Goal: Task Accomplishment & Management: Manage account settings

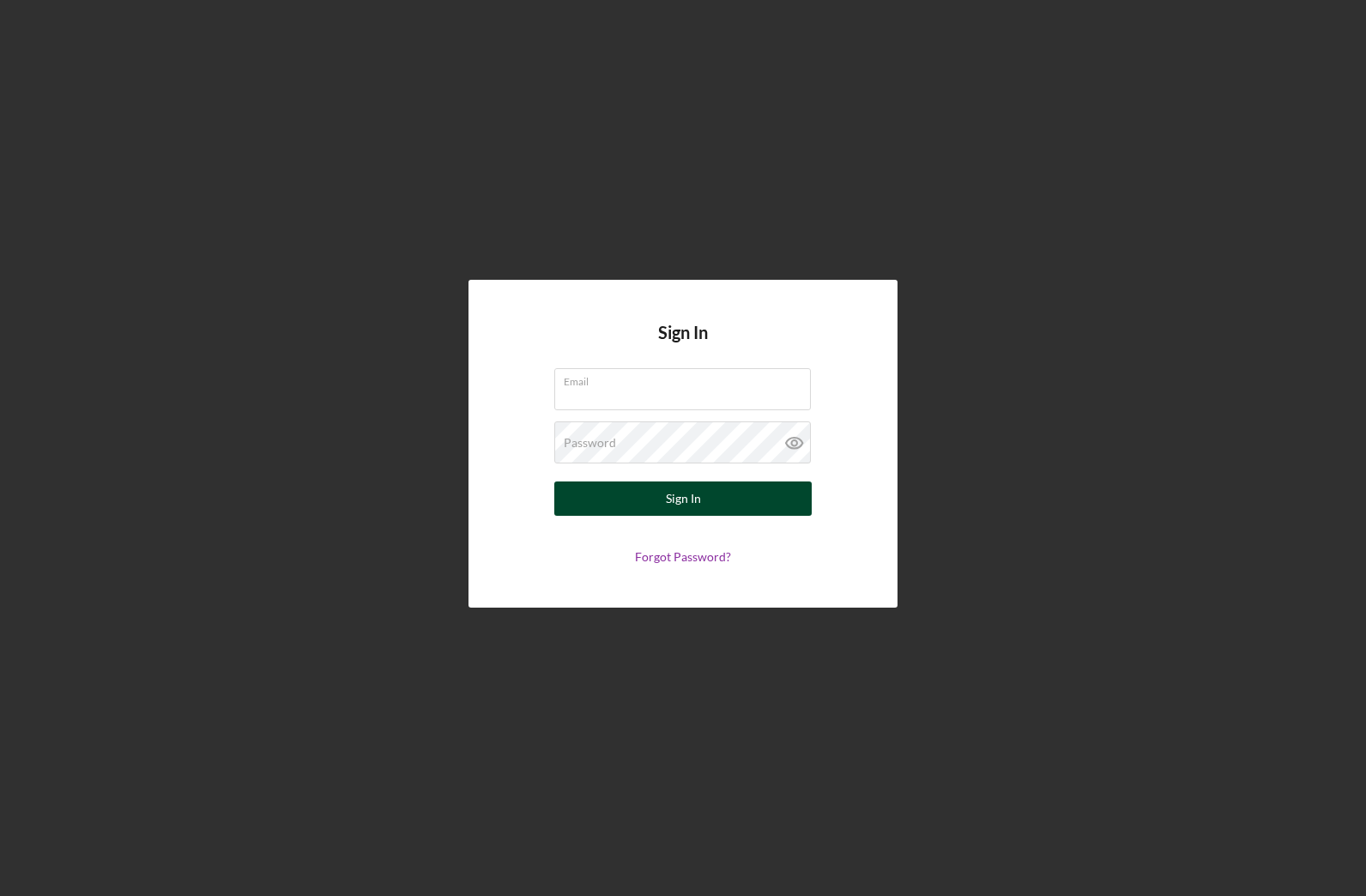
type input "[EMAIL_ADDRESS][DOMAIN_NAME]"
click at [661, 498] on button "Sign In" at bounding box center [683, 498] width 258 height 34
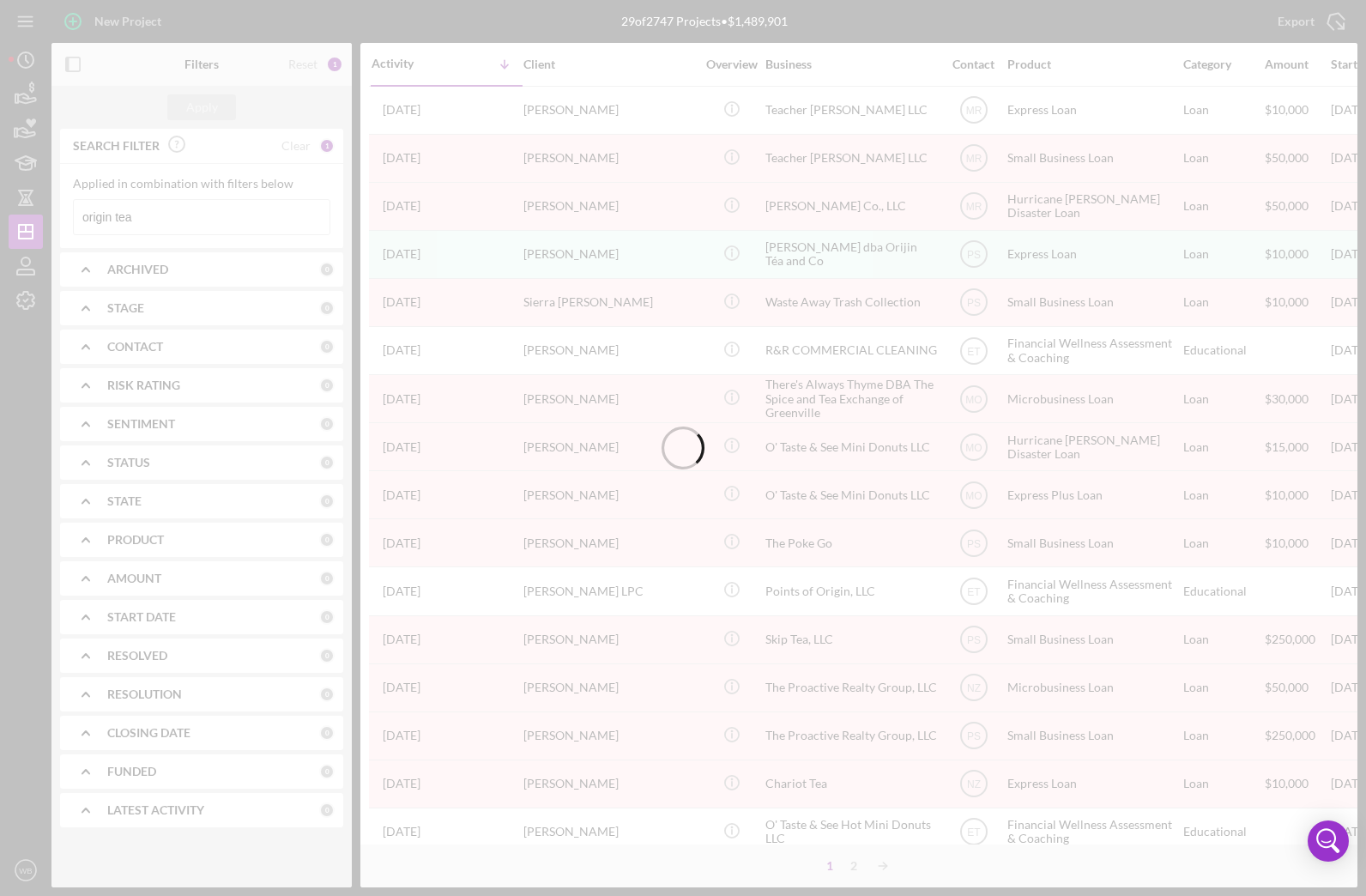
click at [160, 217] on div at bounding box center [683, 448] width 1366 height 896
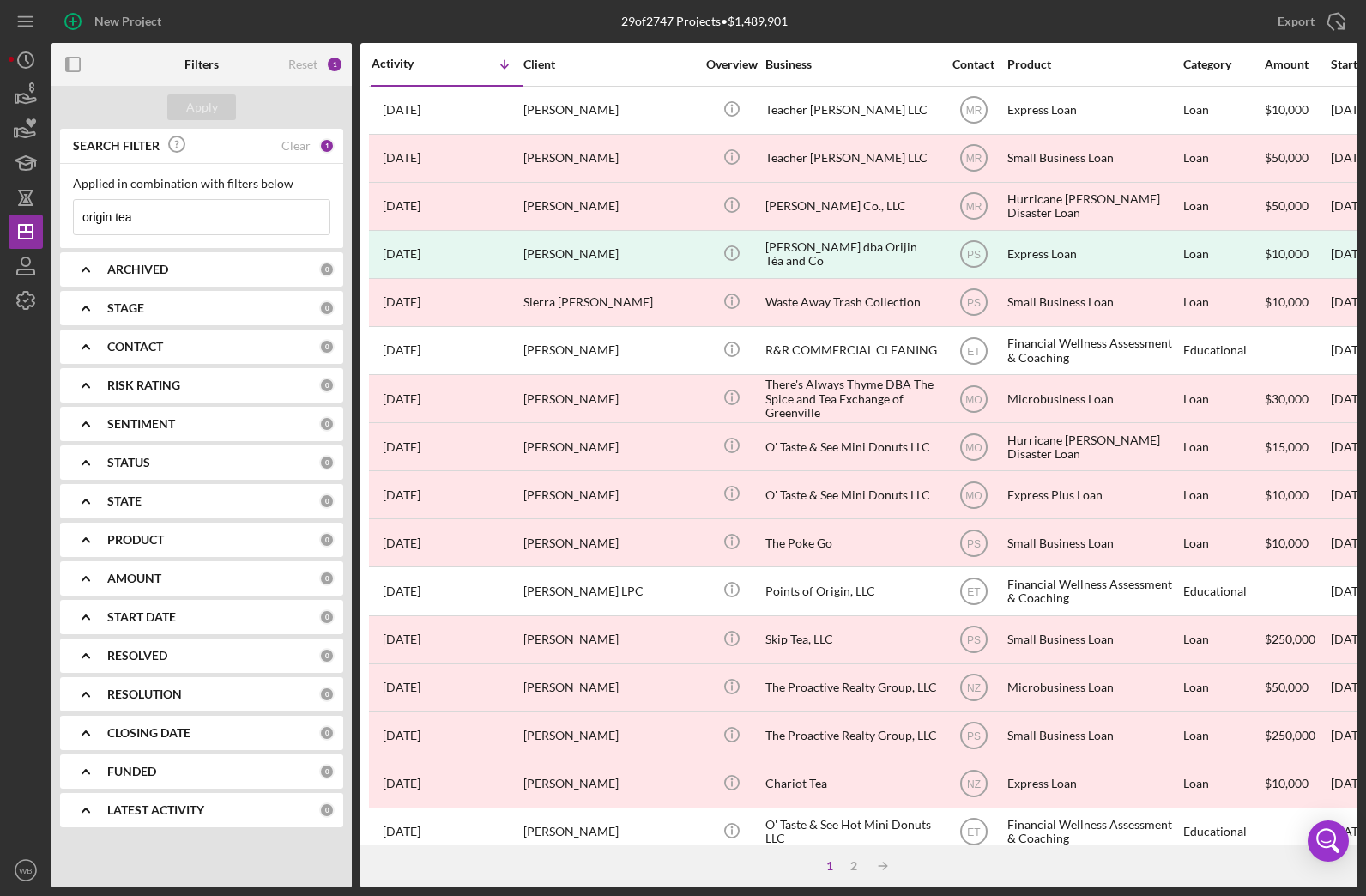
click at [160, 217] on input "origin tea" at bounding box center [202, 217] width 256 height 34
type input "o"
type input "[PERSON_NAME]"
click at [297, 144] on div "Clear" at bounding box center [296, 145] width 29 height 13
click at [194, 208] on input at bounding box center [202, 217] width 256 height 34
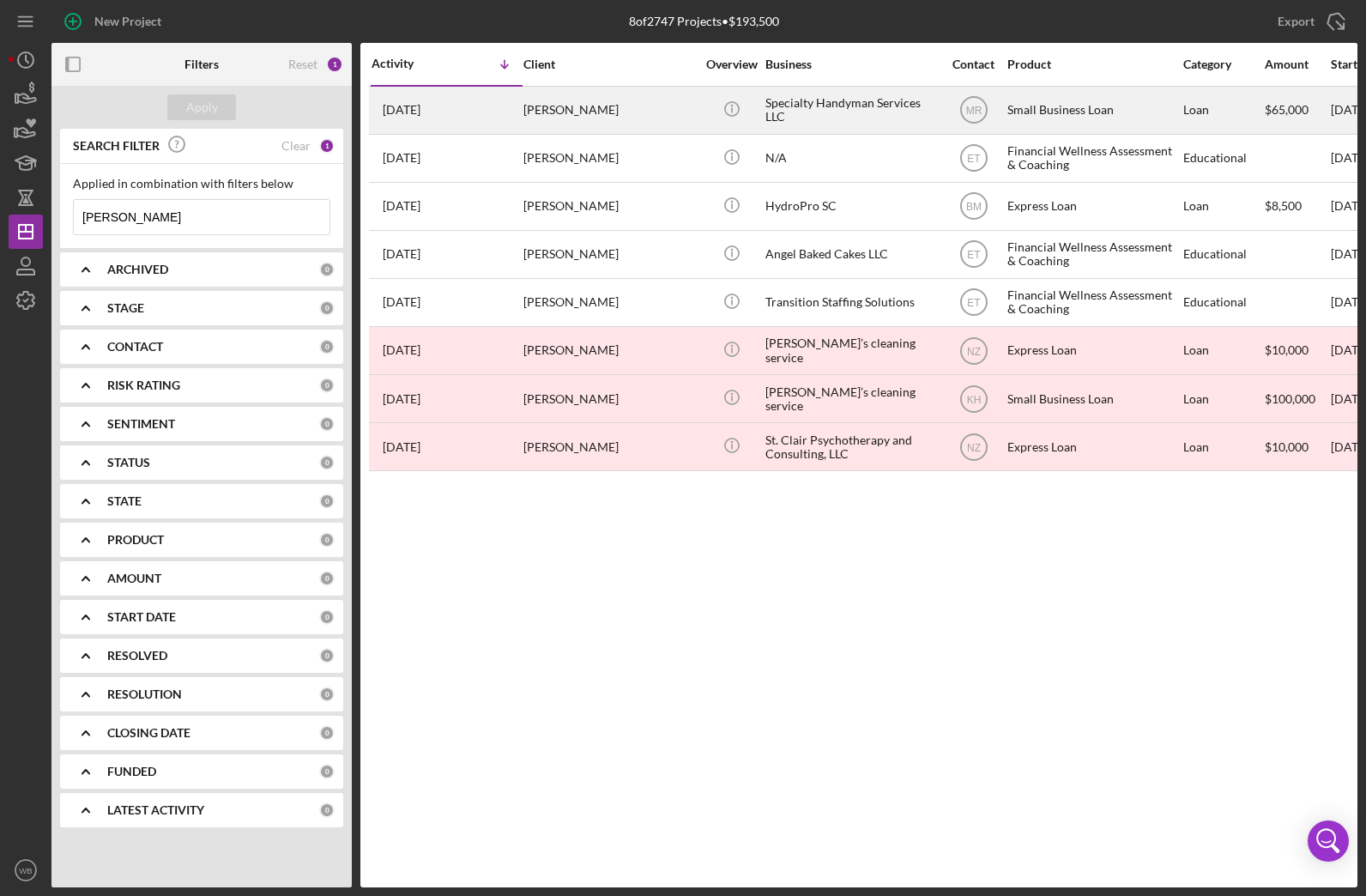
type input "[PERSON_NAME]"
click at [806, 102] on div "Specialty Handyman Services LLC" at bounding box center [852, 110] width 171 height 45
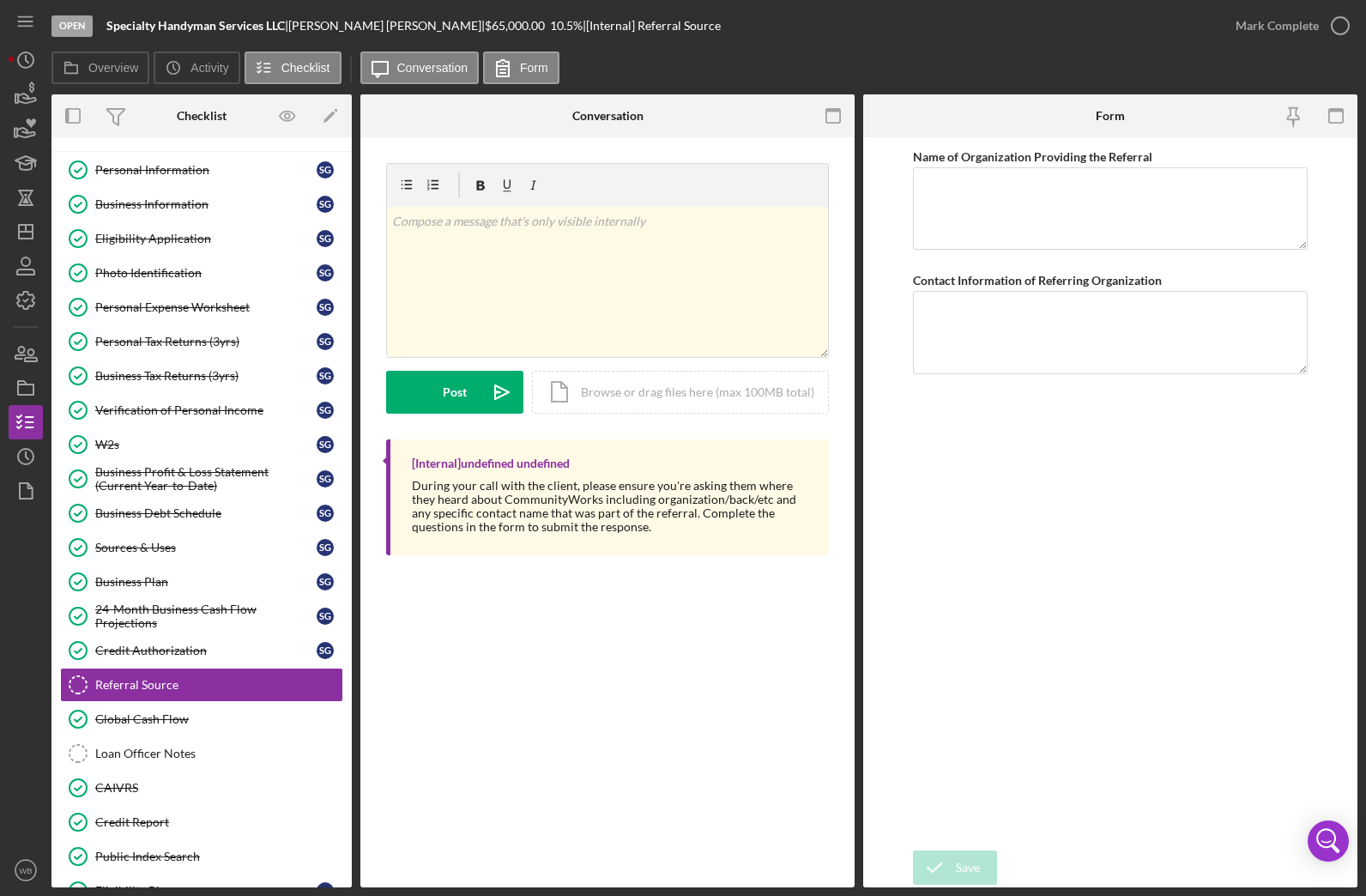
scroll to position [11, 0]
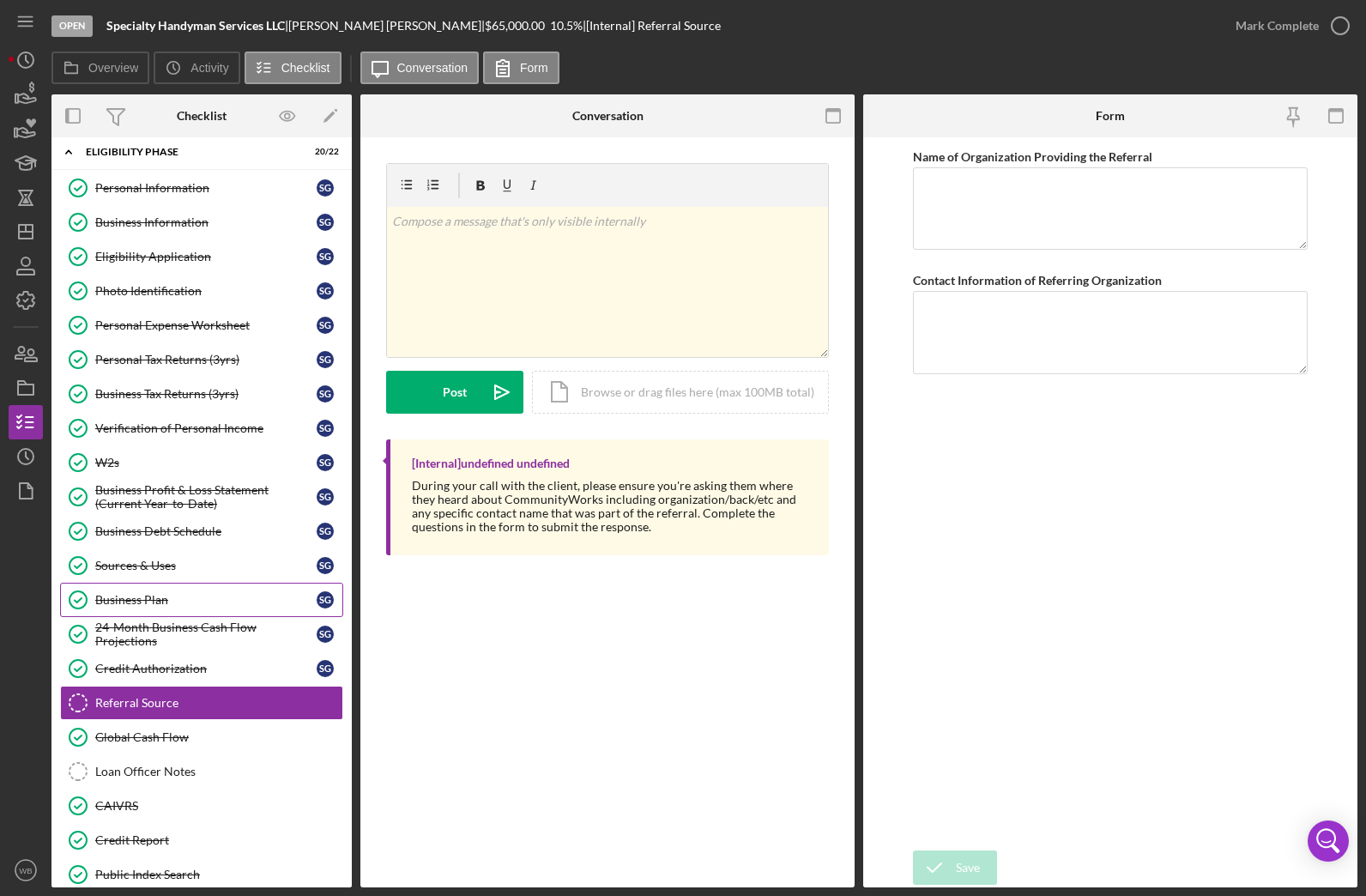
click at [136, 594] on div "Business Plan" at bounding box center [206, 599] width 221 height 13
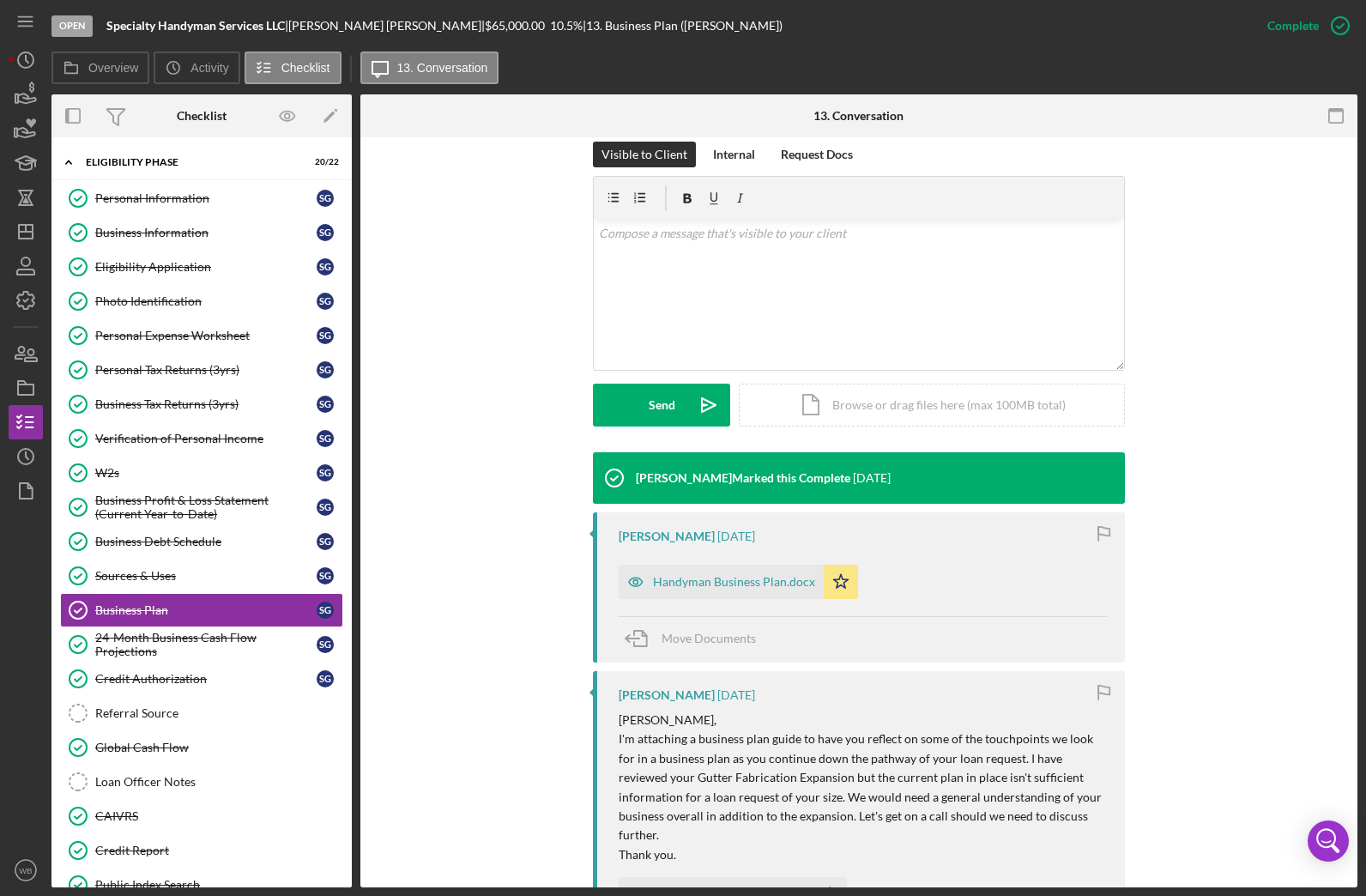
click at [465, 446] on div "Visible to Client Internal Request Docs v Color teal Color pink Remove color Ad…" at bounding box center [859, 297] width 946 height 310
click at [415, 257] on div "Visible to Client Internal Request Docs v Color teal Color pink Remove color Ad…" at bounding box center [859, 297] width 946 height 310
click at [26, 454] on polyline "button" at bounding box center [27, 456] width 3 height 7
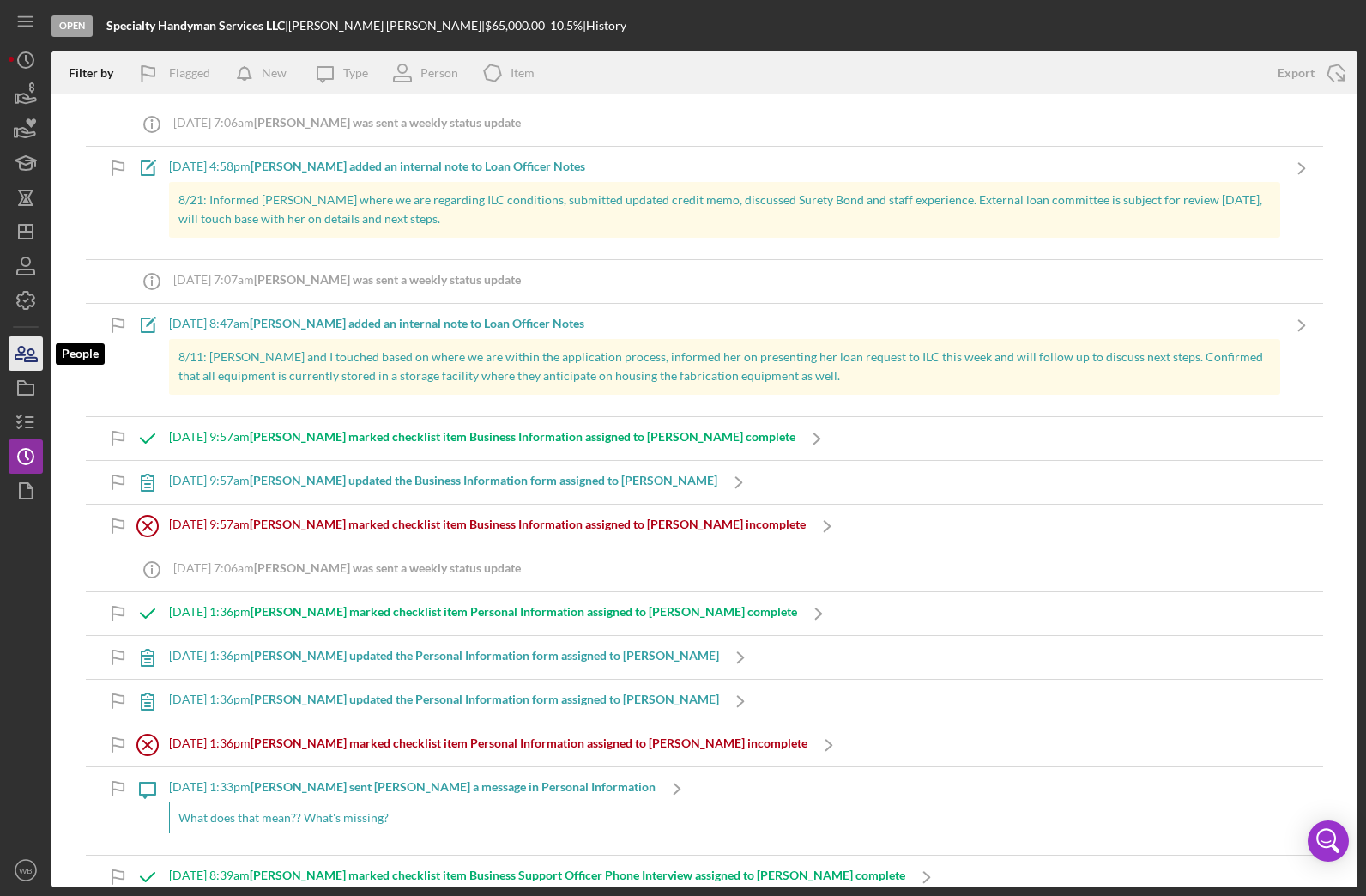
click at [24, 357] on icon "button" at bounding box center [26, 353] width 43 height 43
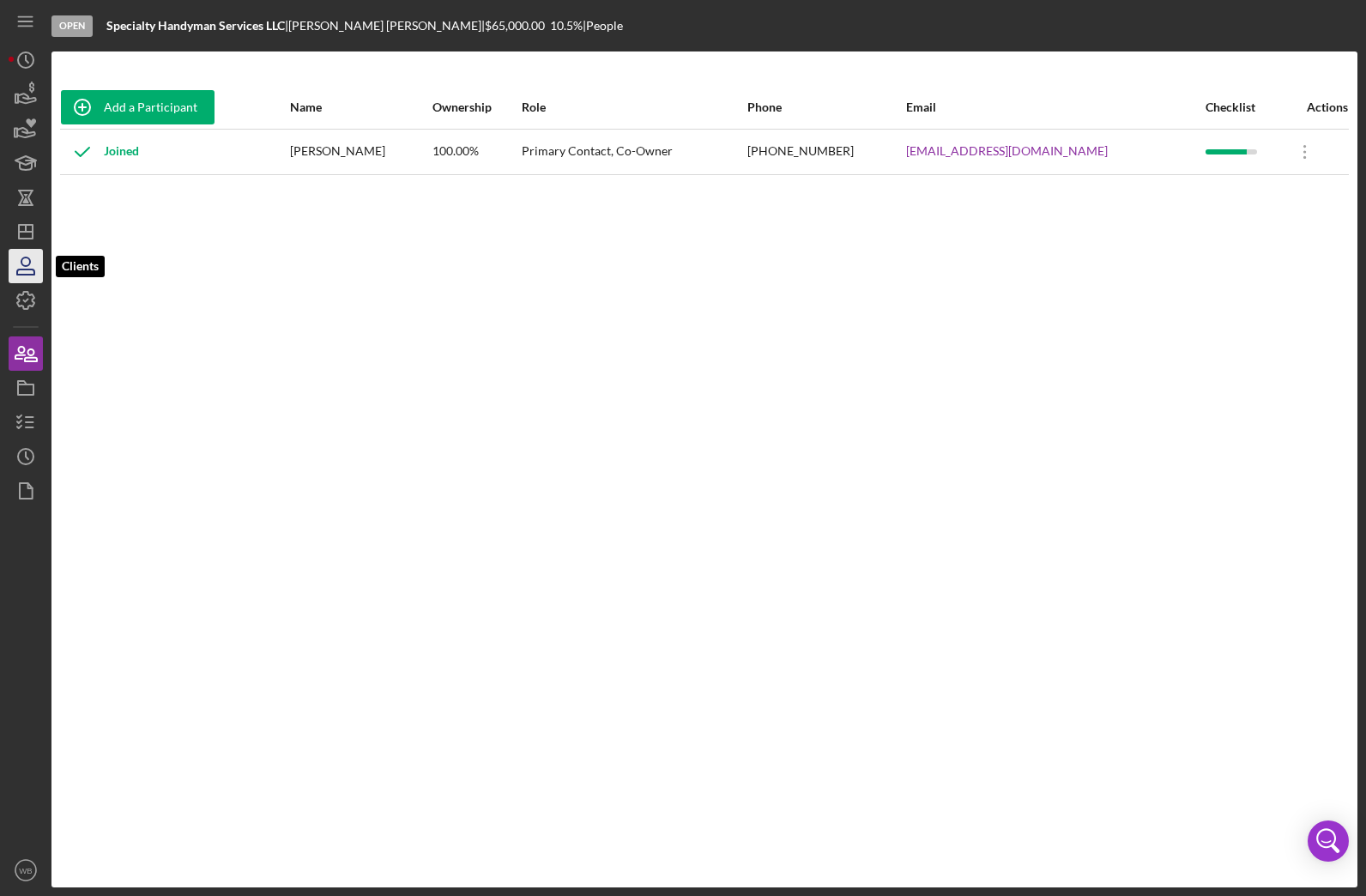
click at [26, 264] on icon "button" at bounding box center [26, 266] width 43 height 43
